Goal: Transaction & Acquisition: Purchase product/service

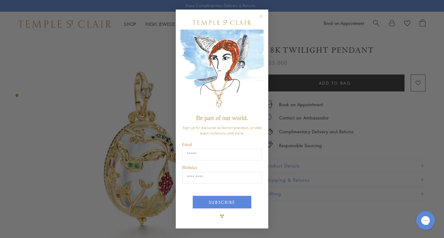
click at [259, 15] on circle "Close dialog" at bounding box center [260, 16] width 7 height 7
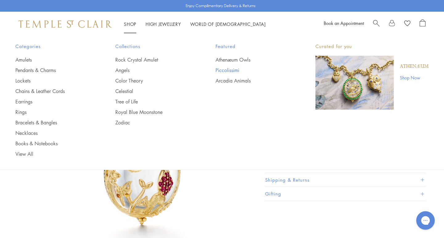
click at [225, 69] on link "Piccolissimi" at bounding box center [252, 70] width 75 height 7
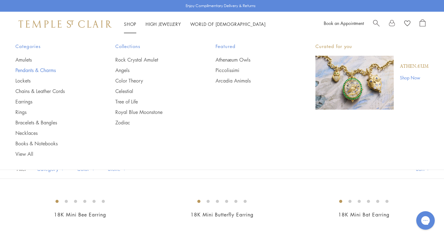
click at [49, 70] on link "Pendants & Charms" at bounding box center [52, 70] width 75 height 7
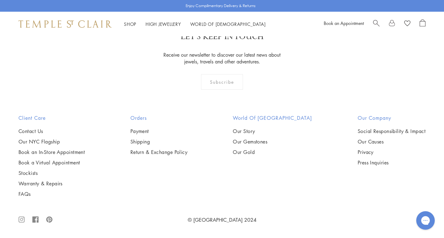
scroll to position [2723, 0]
